Goal: Navigation & Orientation: Understand site structure

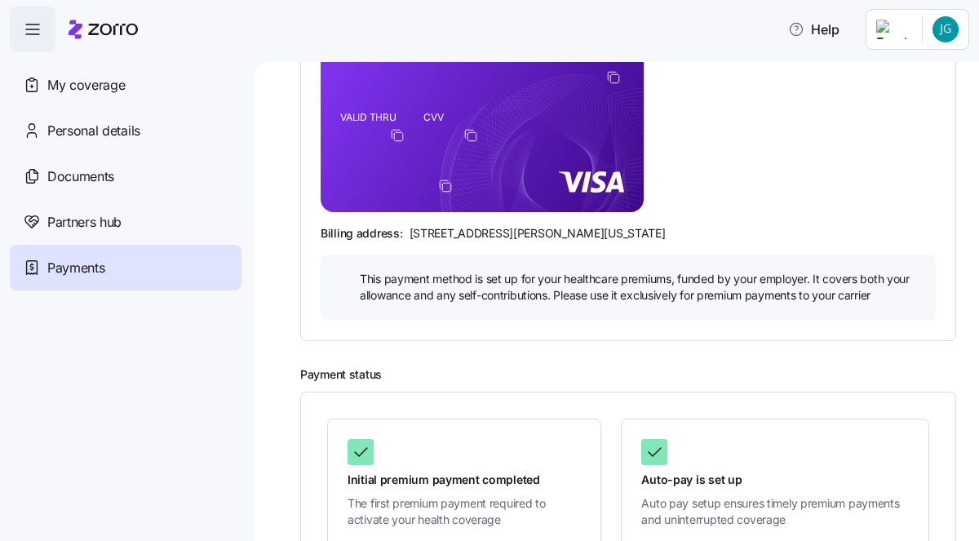
scroll to position [379, 0]
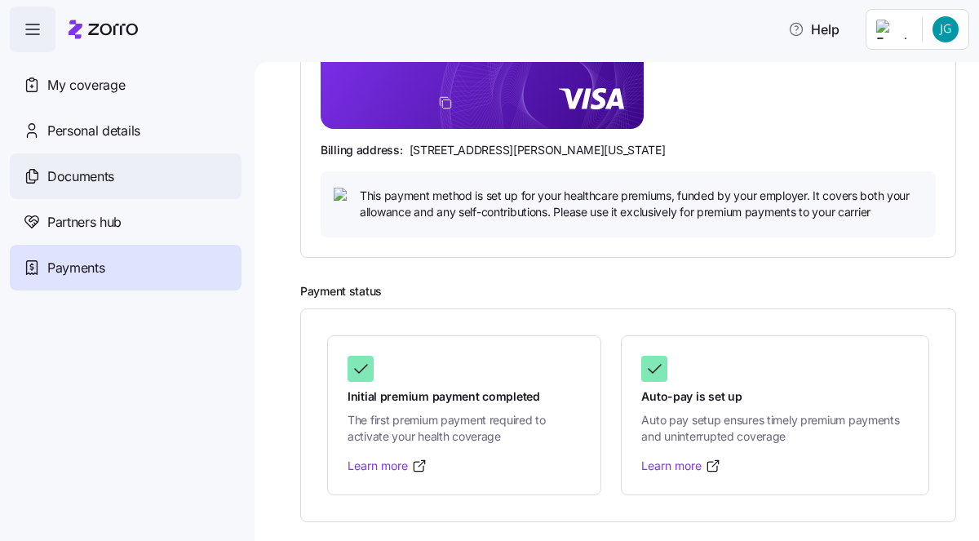
click at [140, 171] on div "Documents" at bounding box center [126, 176] width 232 height 46
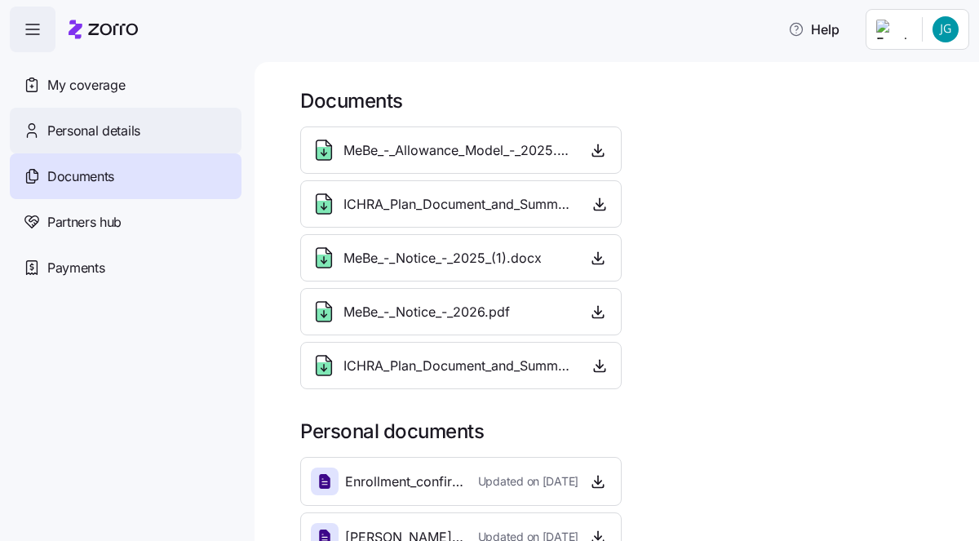
click at [117, 136] on span "Personal details" at bounding box center [93, 131] width 93 height 20
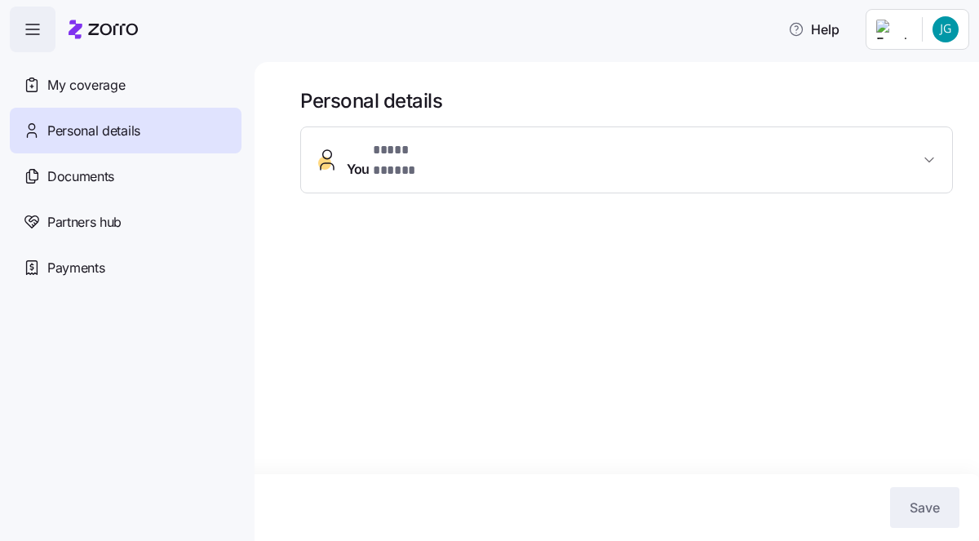
click at [496, 156] on span "You * **** ***** *" at bounding box center [633, 159] width 573 height 39
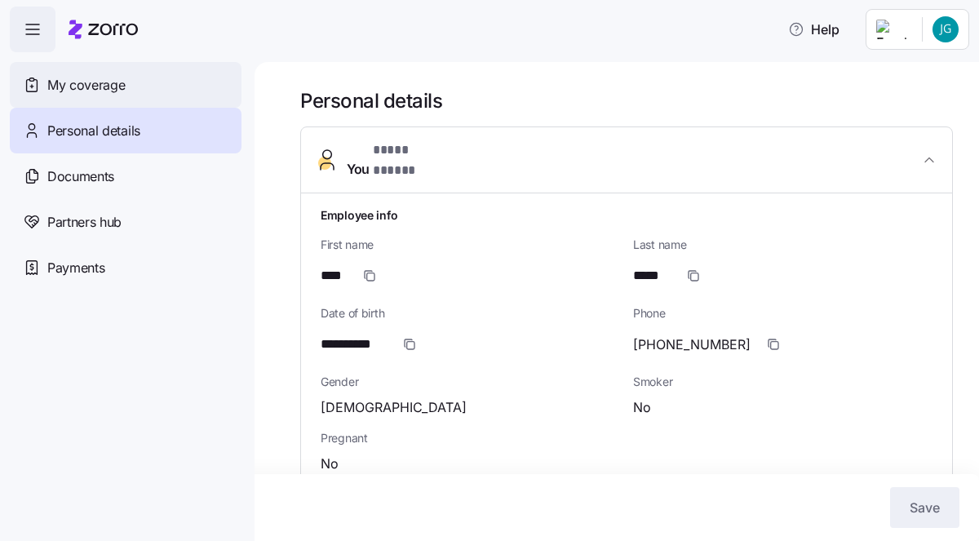
click at [128, 84] on div "My coverage" at bounding box center [126, 85] width 232 height 46
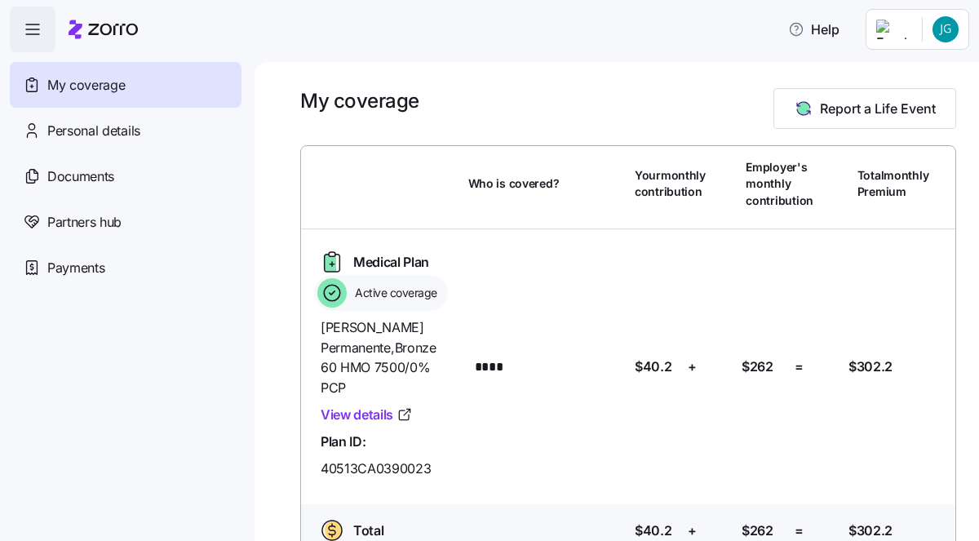
scroll to position [16, 0]
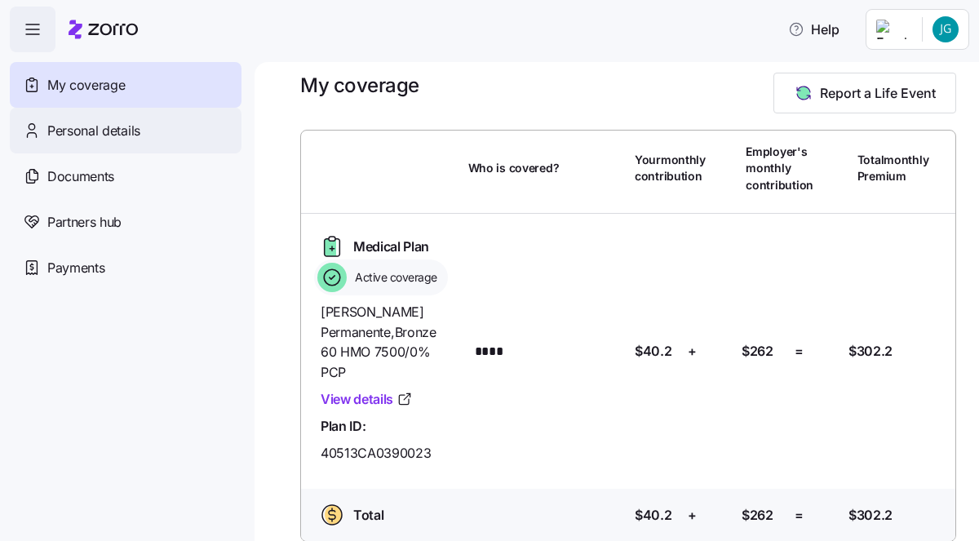
click at [135, 133] on span "Personal details" at bounding box center [93, 131] width 93 height 20
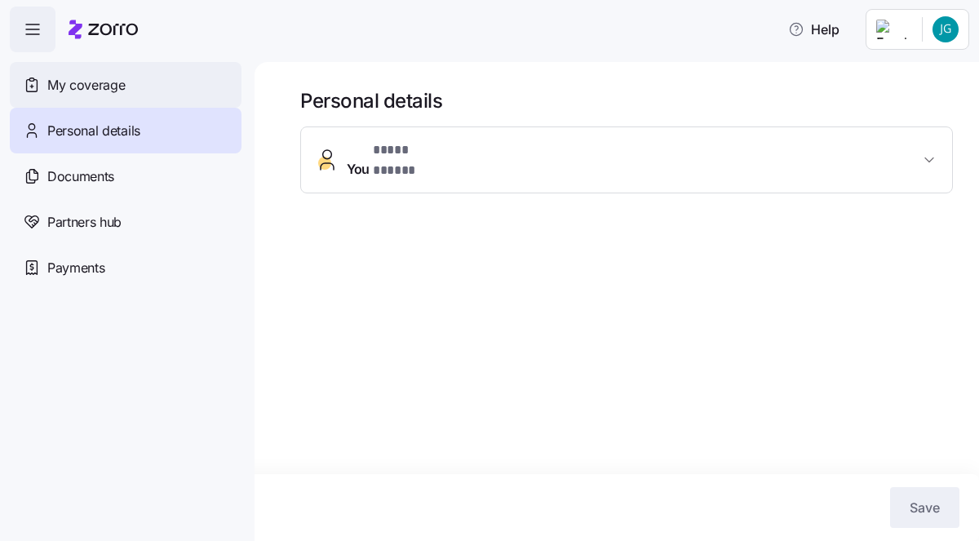
click at [141, 81] on div "My coverage" at bounding box center [126, 85] width 232 height 46
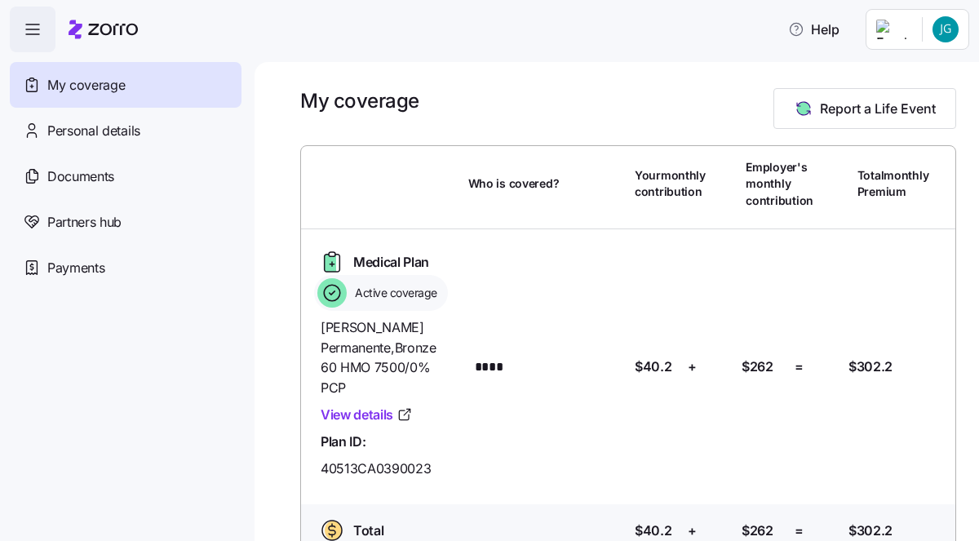
click at [29, 24] on icon "button" at bounding box center [32, 24] width 13 height 0
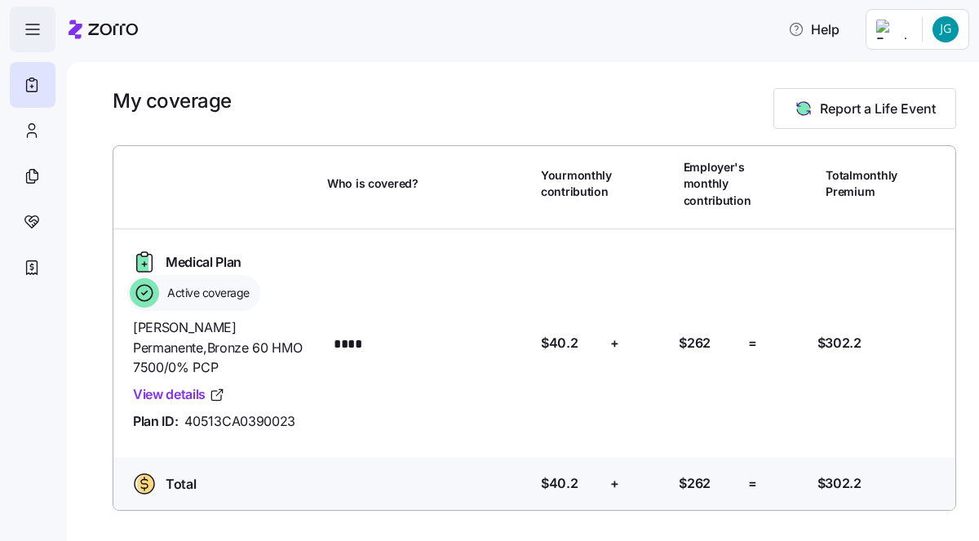
click at [29, 24] on icon "button" at bounding box center [32, 24] width 13 height 0
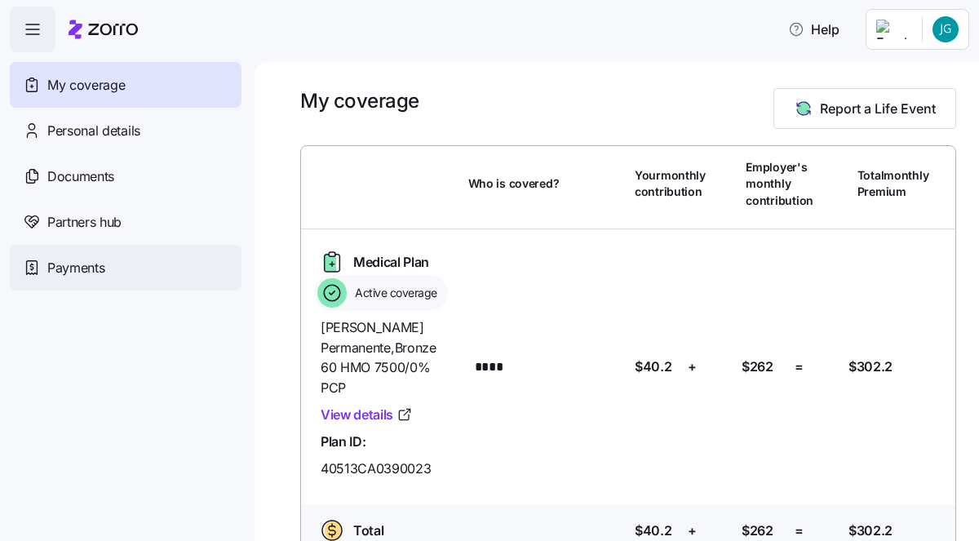
click at [98, 276] on span "Payments" at bounding box center [75, 268] width 57 height 20
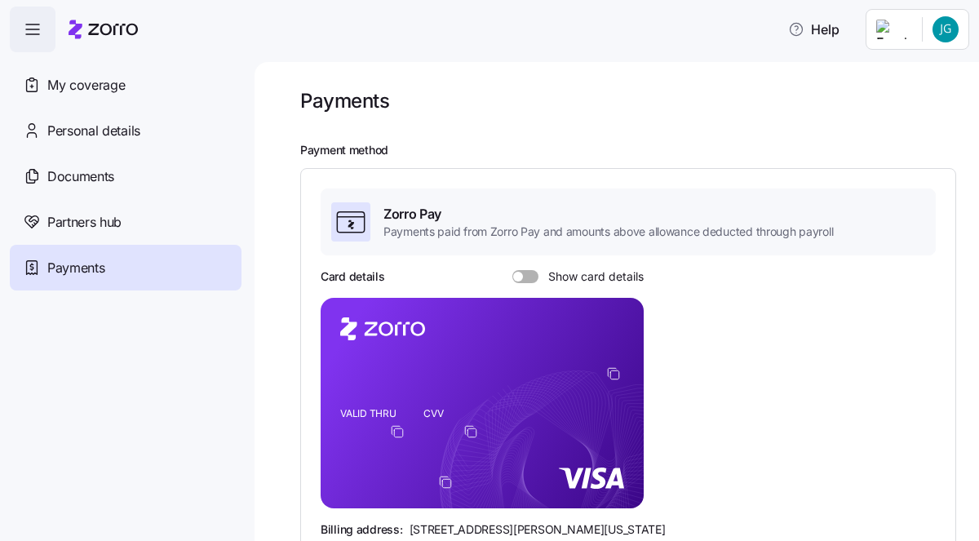
scroll to position [379, 0]
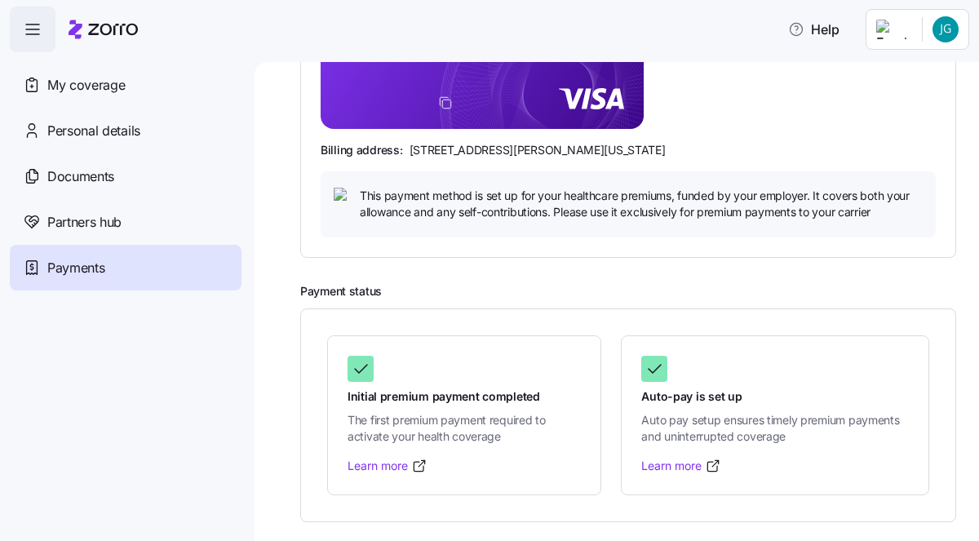
click at [946, 29] on html "Help My coverage Personal details Documents Partners hub Payments Payments Paym…" at bounding box center [489, 265] width 979 height 531
click at [765, 144] on html "Help My coverage Personal details Documents Partners hub Payments Payments Paym…" at bounding box center [489, 265] width 979 height 531
